Goal: Task Accomplishment & Management: Complete application form

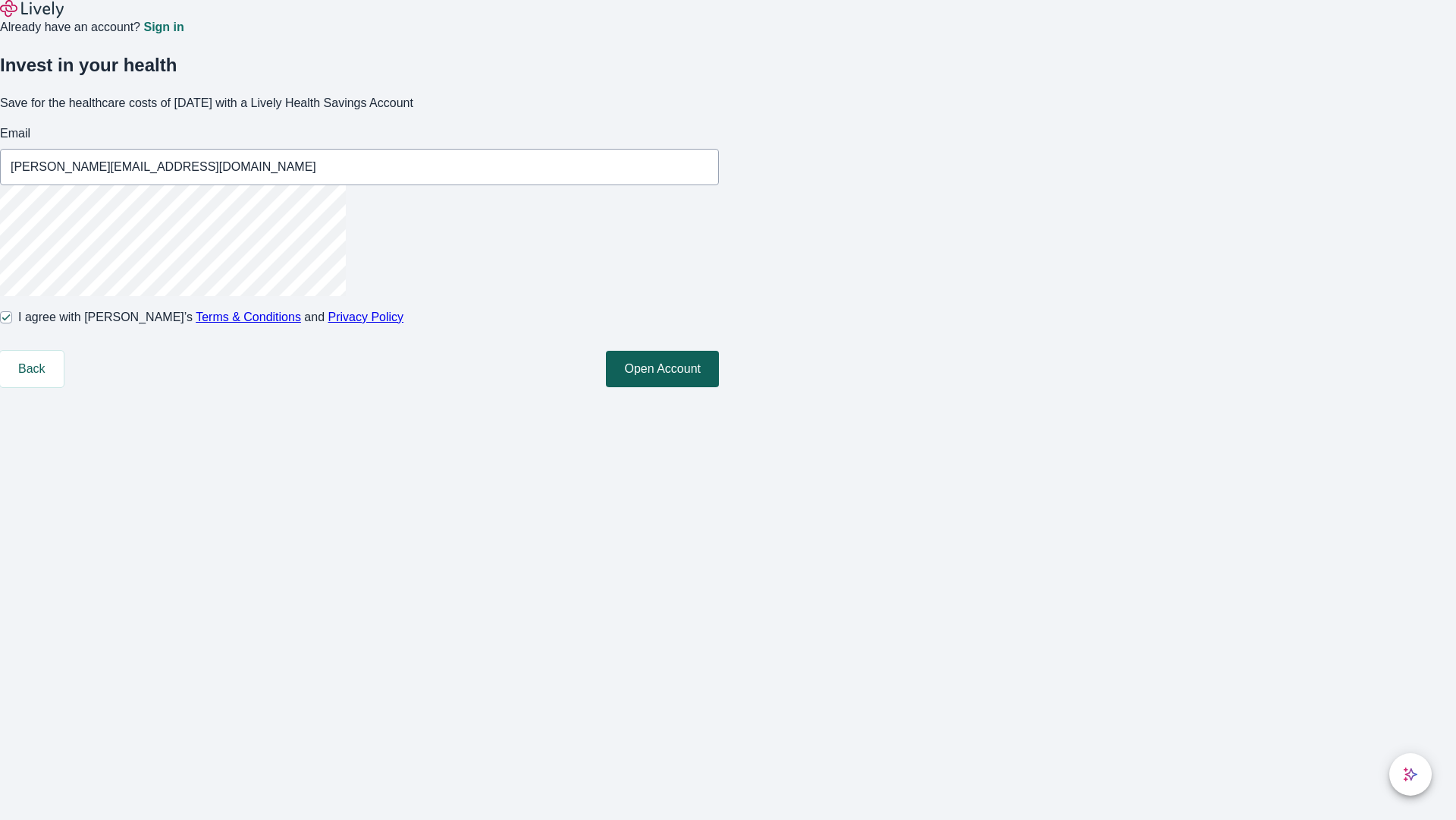
click at [719, 387] on button "Open Account" at bounding box center [662, 369] width 113 height 36
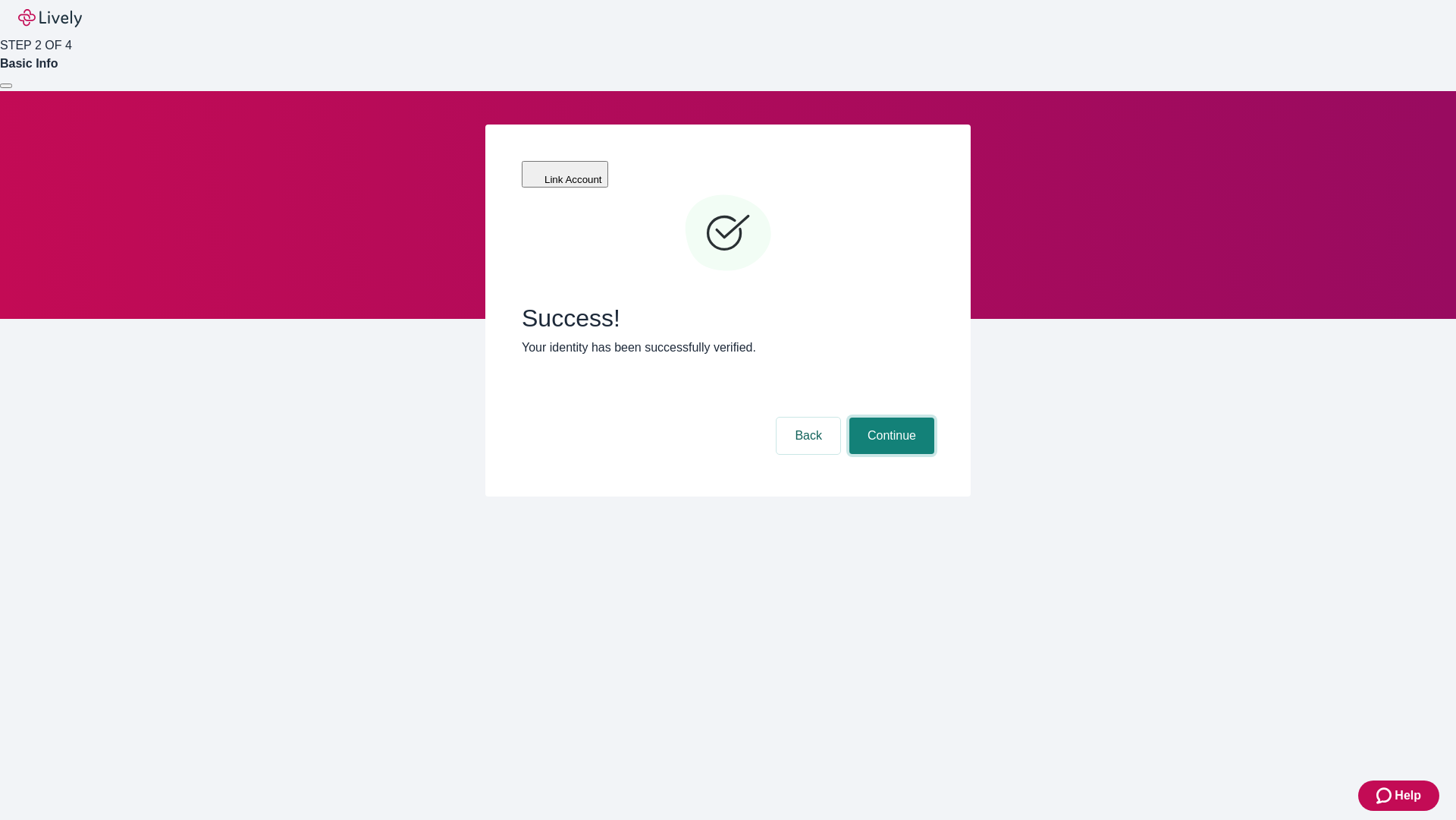
click at [889, 417] on button "Continue" at bounding box center [892, 435] width 85 height 36
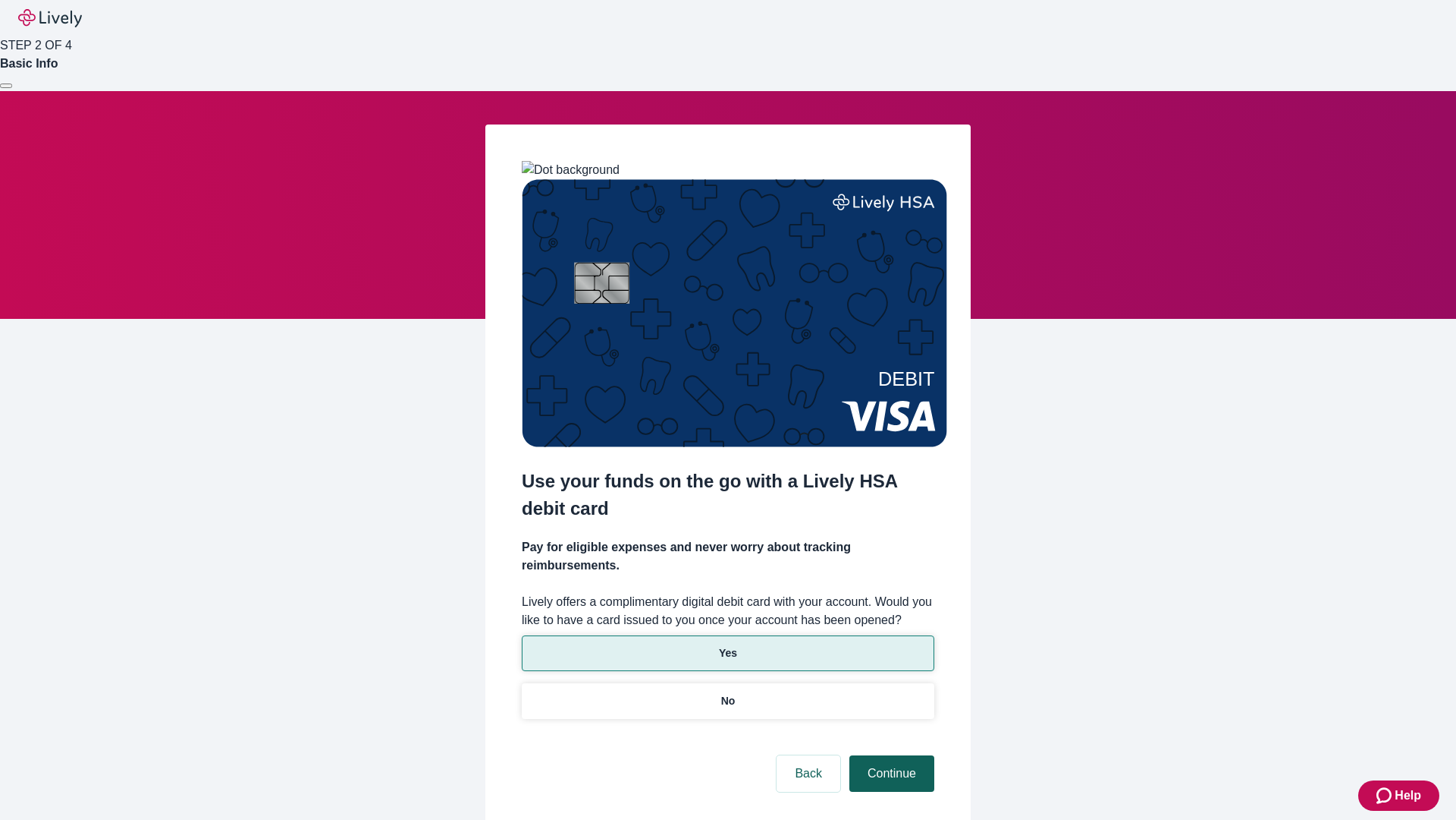
click at [727, 645] on p "Yes" at bounding box center [728, 653] width 18 height 16
click at [889, 755] on button "Continue" at bounding box center [892, 773] width 85 height 36
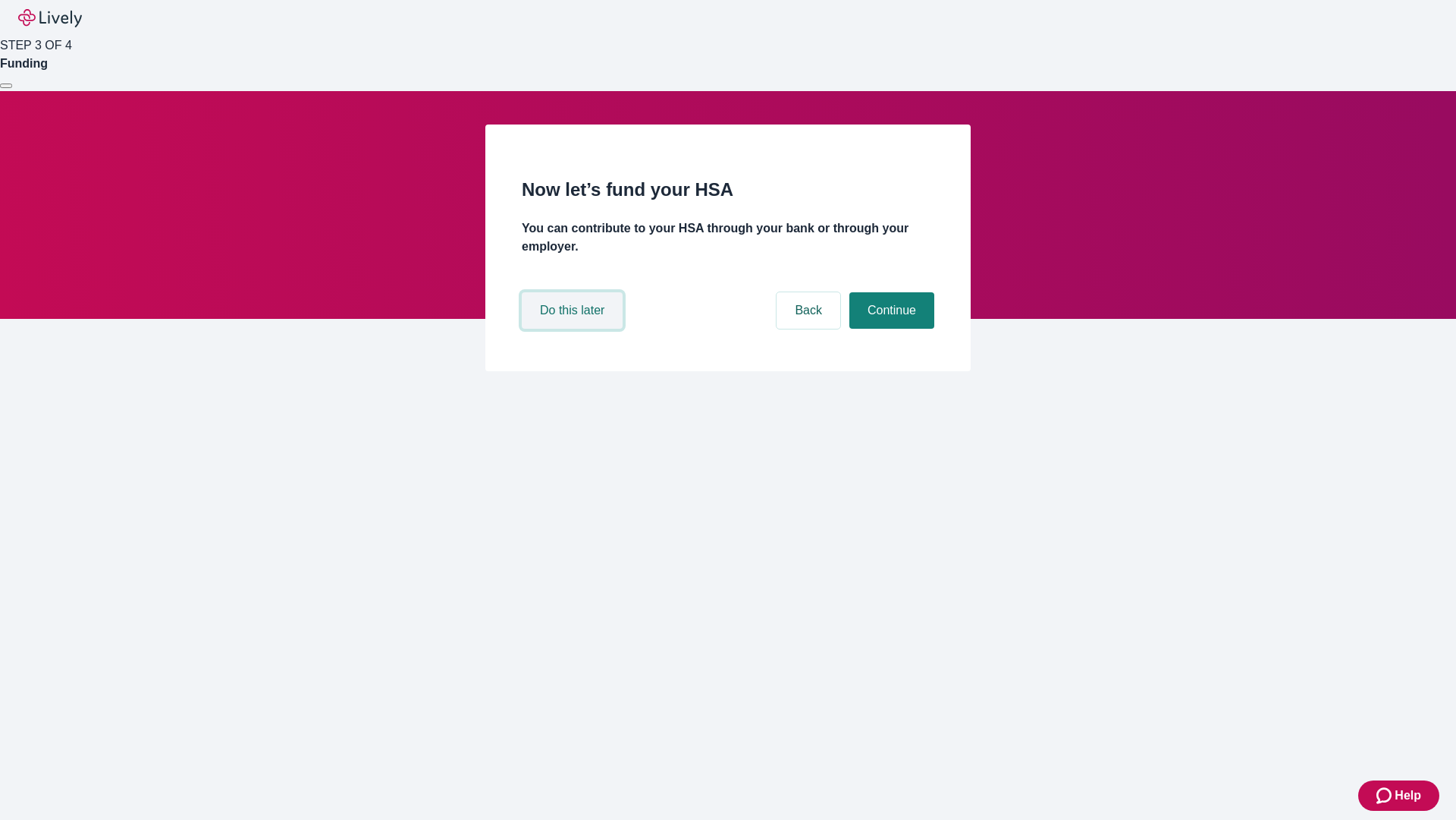
click at [574, 328] on button "Do this later" at bounding box center [572, 310] width 101 height 36
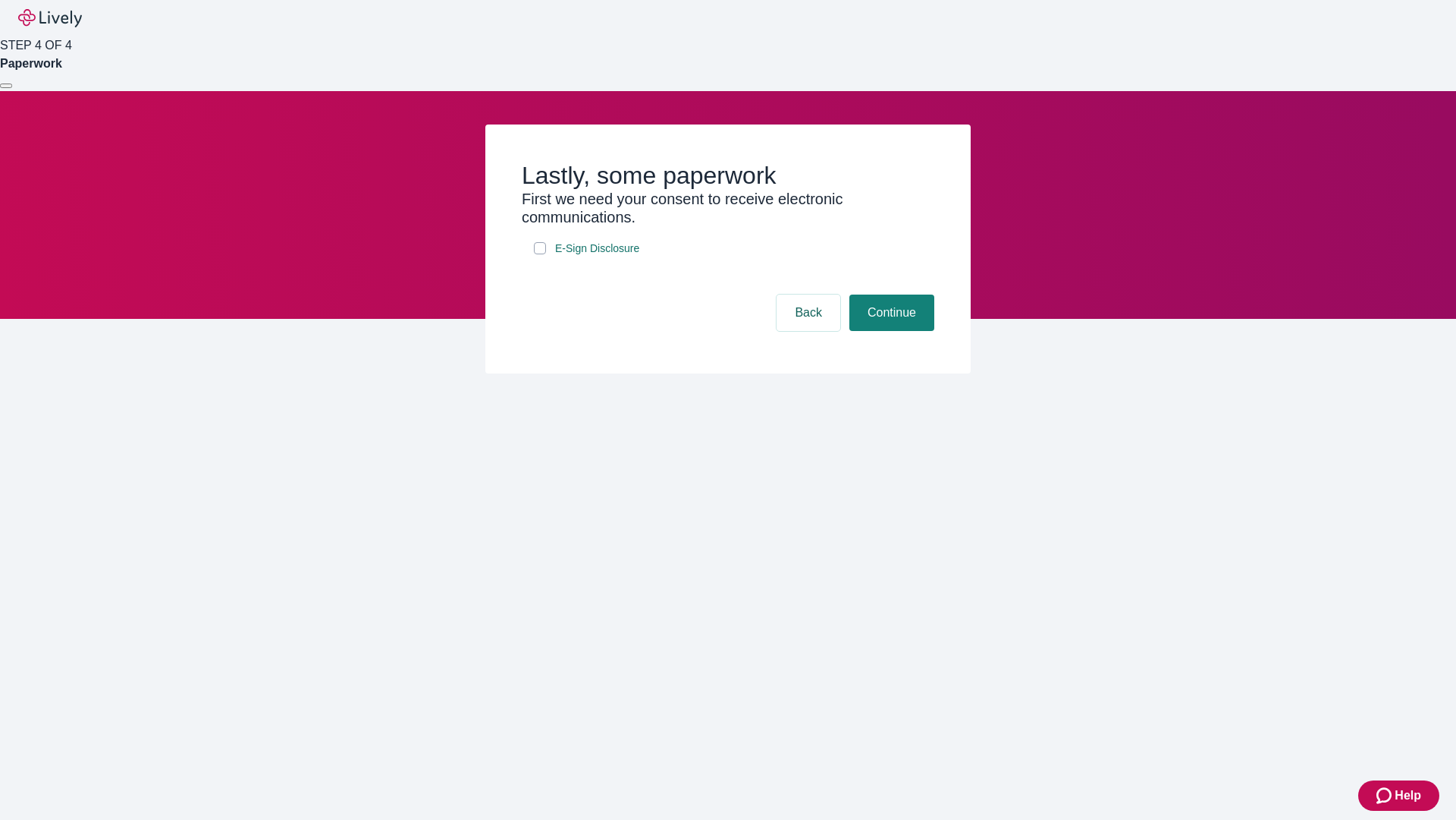
click at [540, 254] on input "E-Sign Disclosure" at bounding box center [539, 248] width 12 height 12
checkbox input "true"
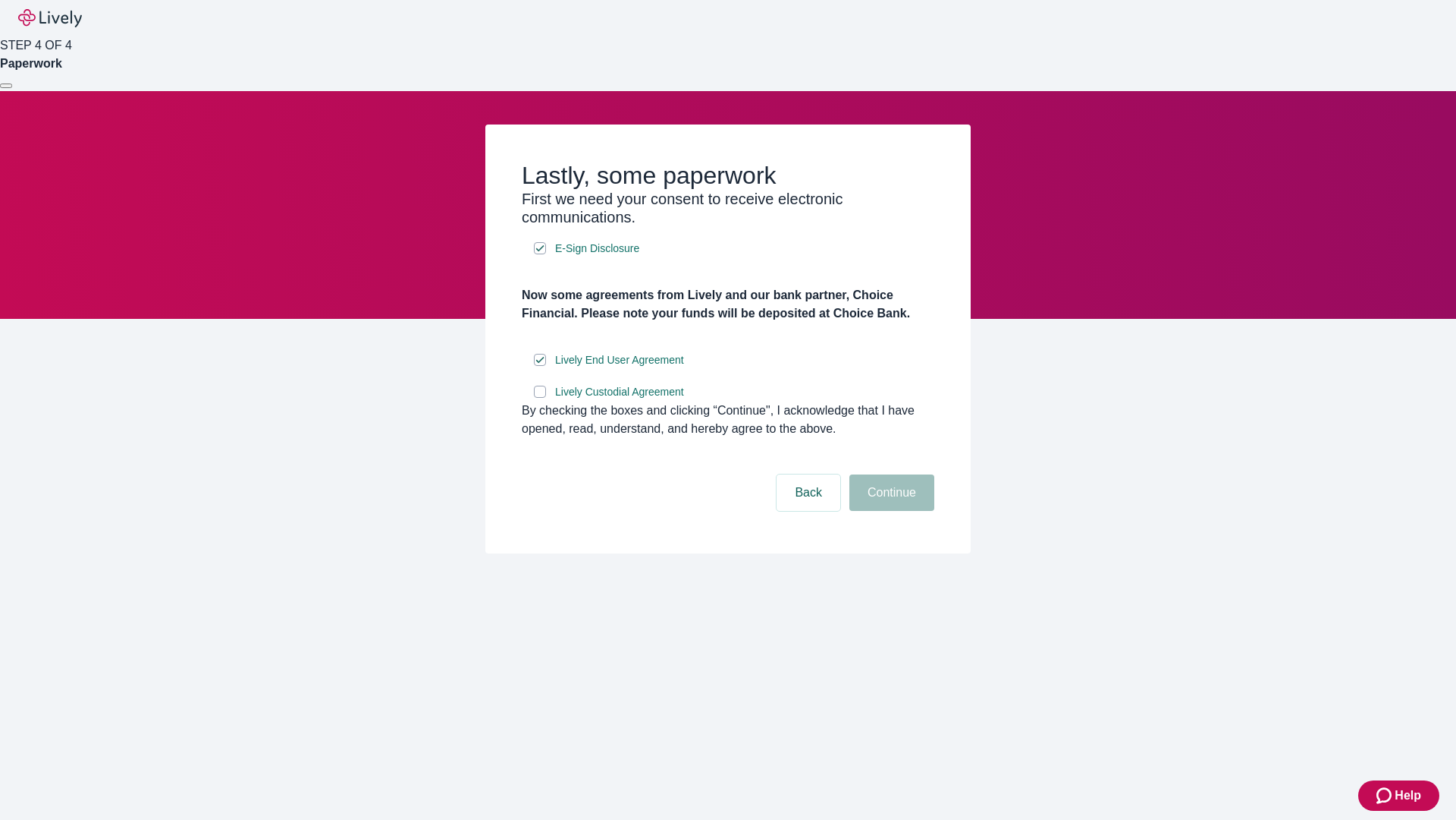
click at [540, 397] on input "Lively Custodial Agreement" at bounding box center [539, 391] width 12 height 12
checkbox input "true"
click at [889, 511] on button "Continue" at bounding box center [892, 493] width 85 height 36
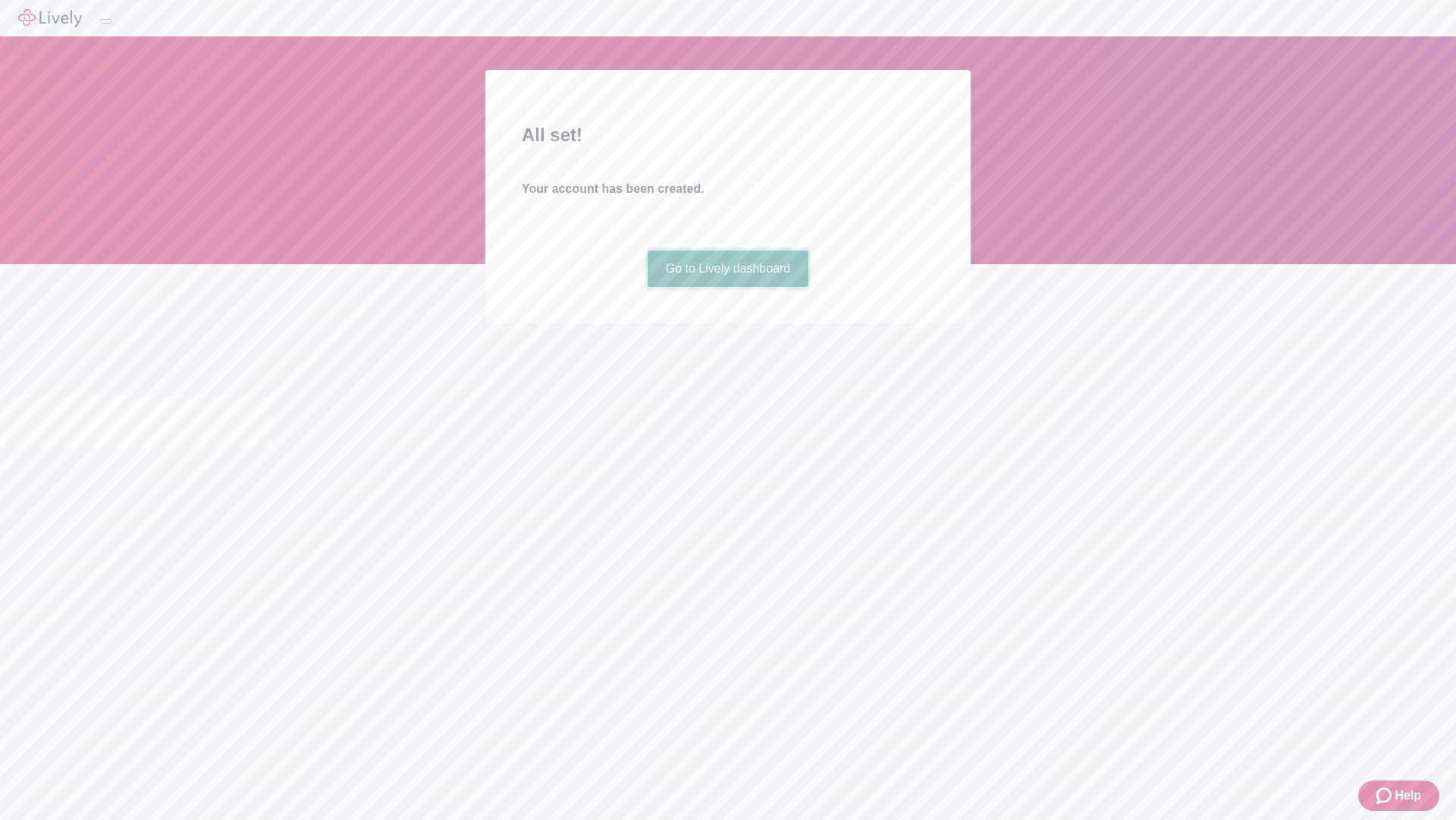
click at [727, 287] on link "Go to Lively dashboard" at bounding box center [728, 268] width 161 height 36
